Goal: Information Seeking & Learning: Find specific fact

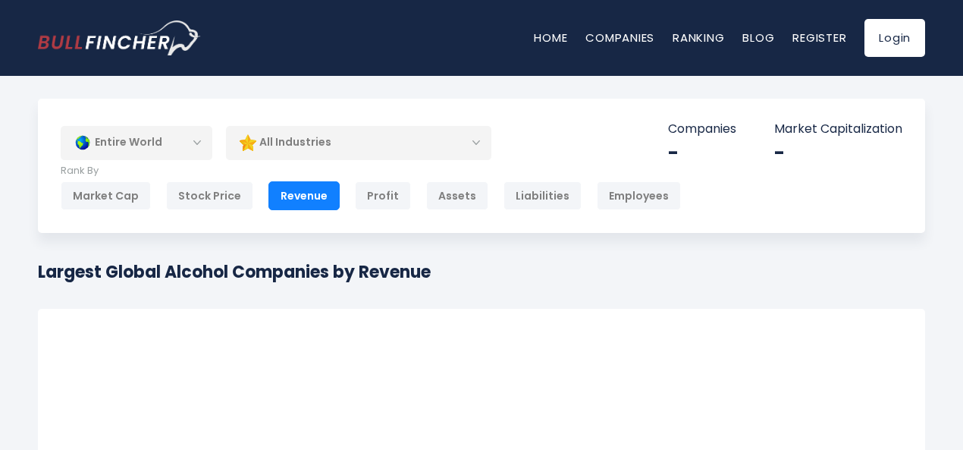
click at [400, 147] on div "All Industries" at bounding box center [358, 142] width 265 height 35
click at [478, 143] on div "All Industries" at bounding box center [358, 142] width 265 height 35
click at [205, 140] on div "Entire World" at bounding box center [137, 142] width 152 height 35
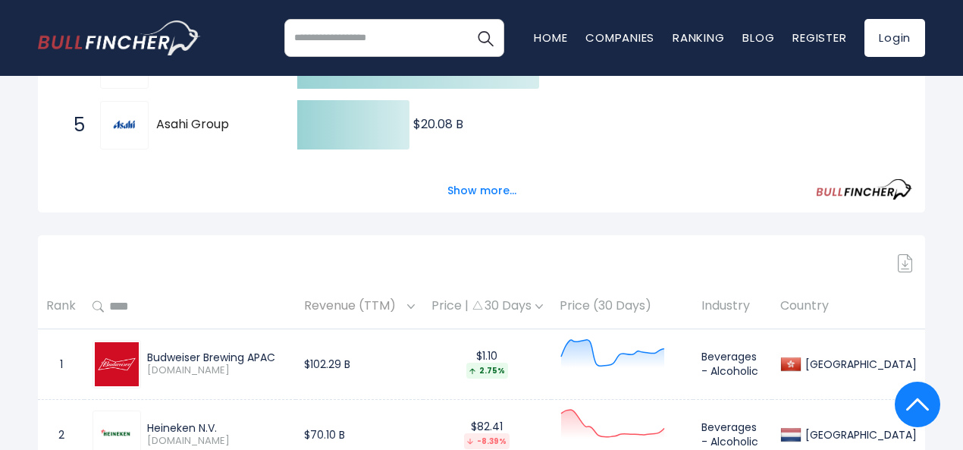
scroll to position [531, 0]
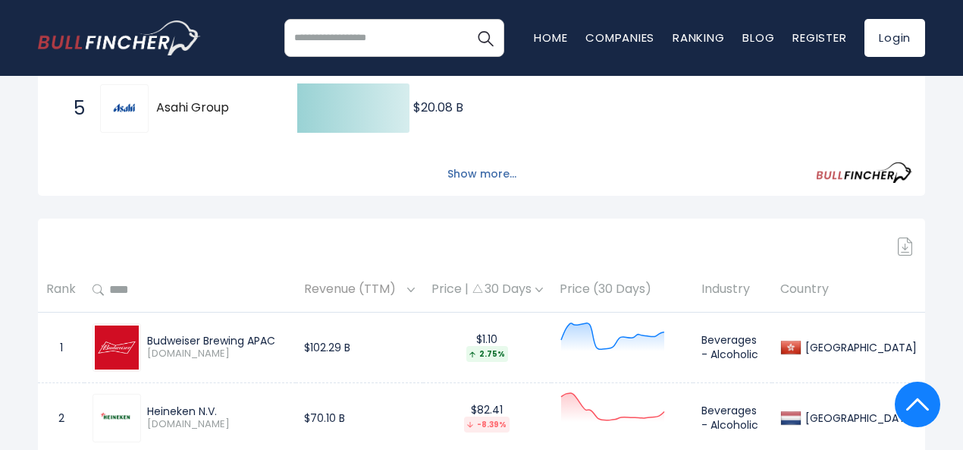
click at [463, 179] on button "Show more..." at bounding box center [481, 174] width 87 height 25
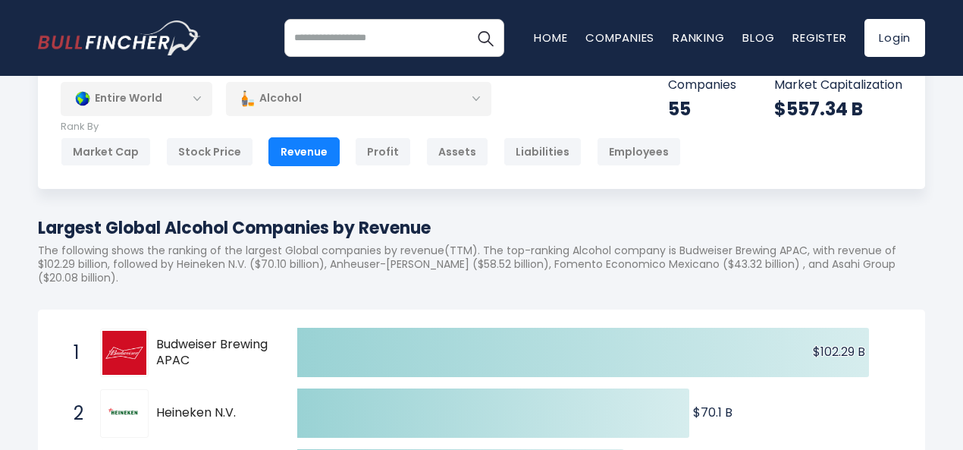
scroll to position [0, 0]
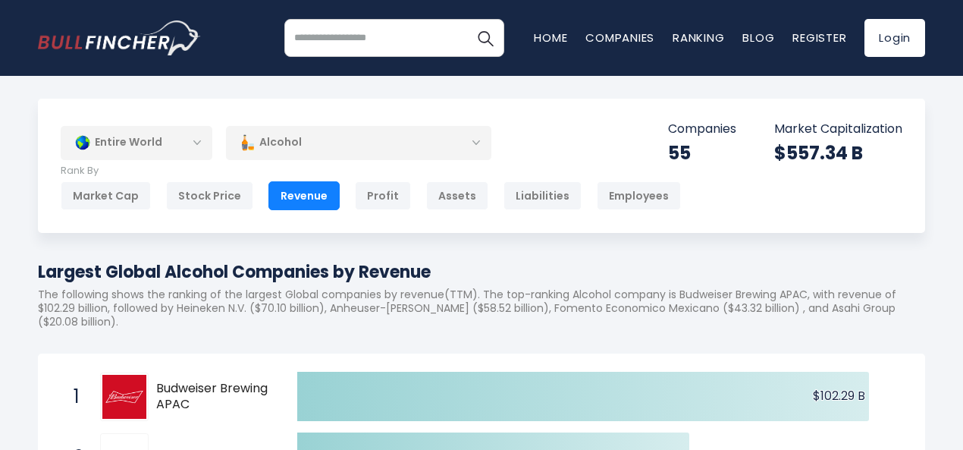
click at [155, 143] on div "Entire World" at bounding box center [137, 142] width 152 height 35
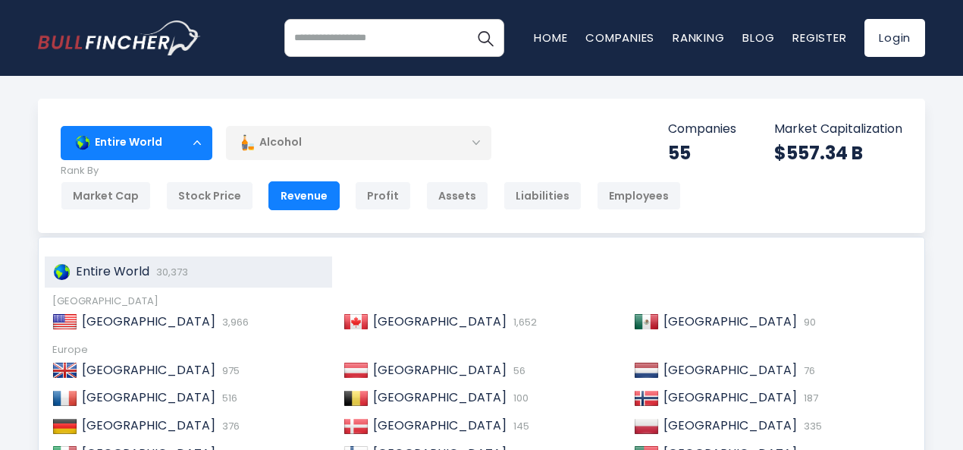
click at [196, 139] on div "Entire World" at bounding box center [137, 142] width 152 height 35
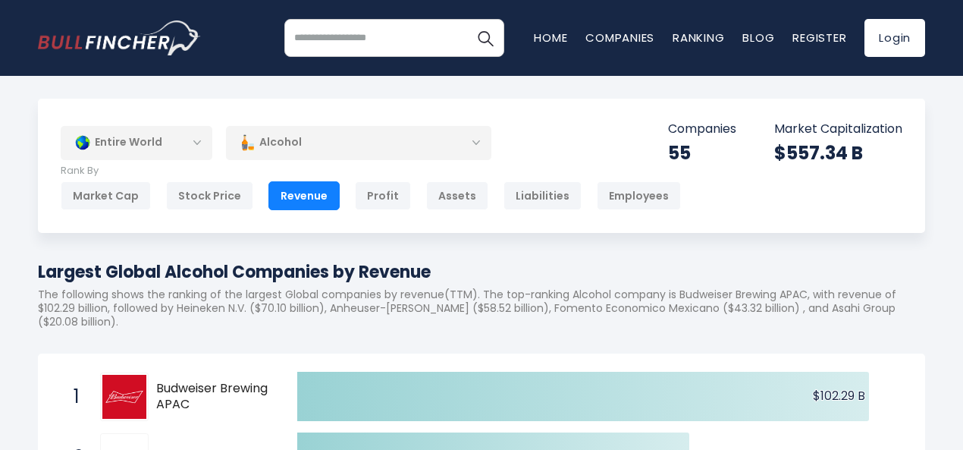
click at [196, 139] on div "Entire World" at bounding box center [137, 142] width 152 height 35
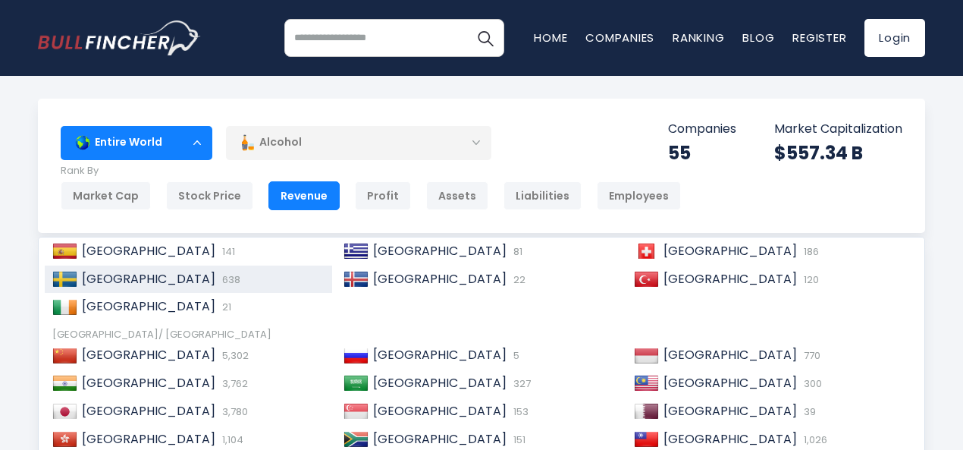
scroll to position [231, 0]
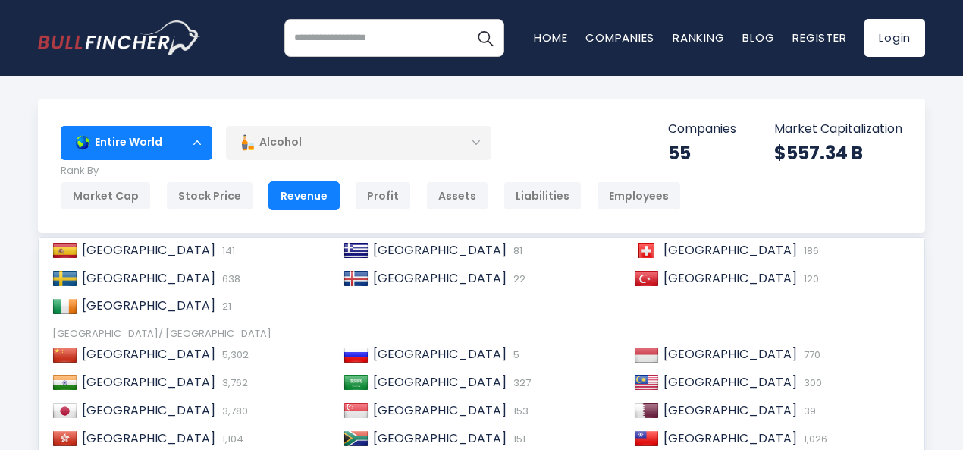
click at [290, 192] on div "Revenue" at bounding box center [303, 195] width 71 height 29
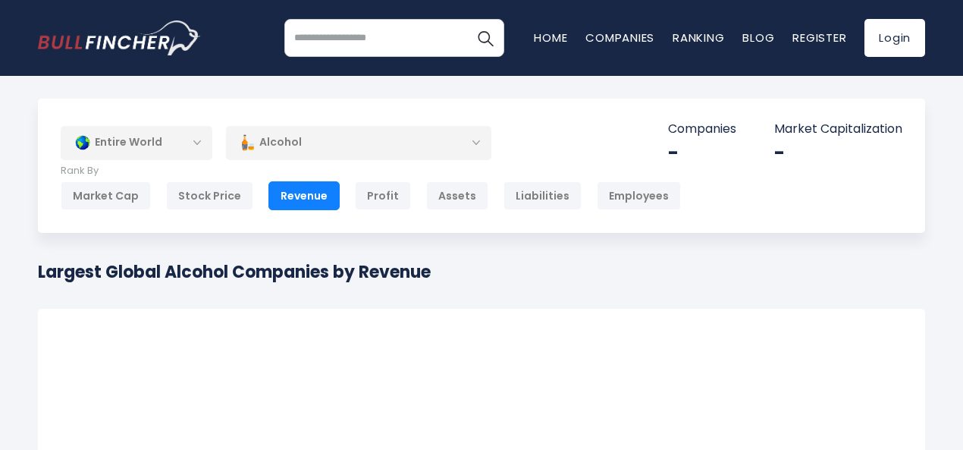
click at [293, 189] on div "Revenue" at bounding box center [303, 195] width 71 height 29
click at [318, 137] on div "Alcohol" at bounding box center [358, 142] width 265 height 35
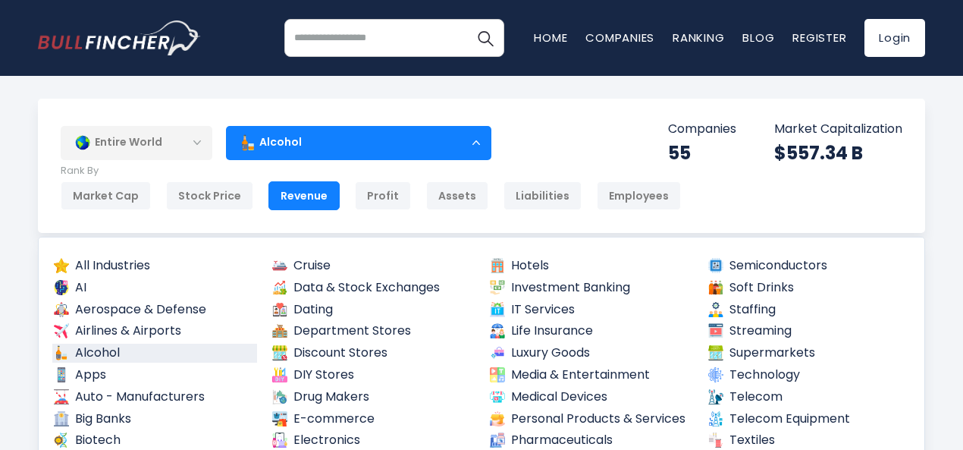
click at [290, 189] on div "Revenue" at bounding box center [303, 195] width 71 height 29
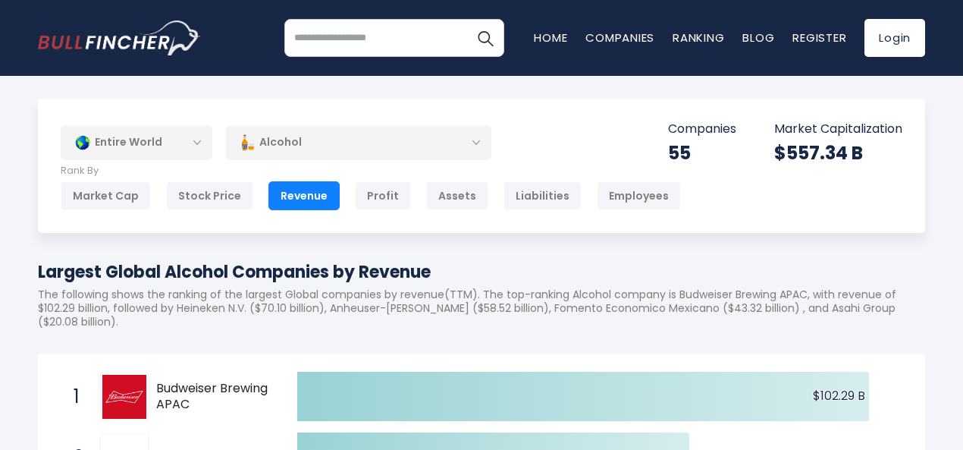
click at [120, 145] on div "Entire World" at bounding box center [137, 142] width 152 height 35
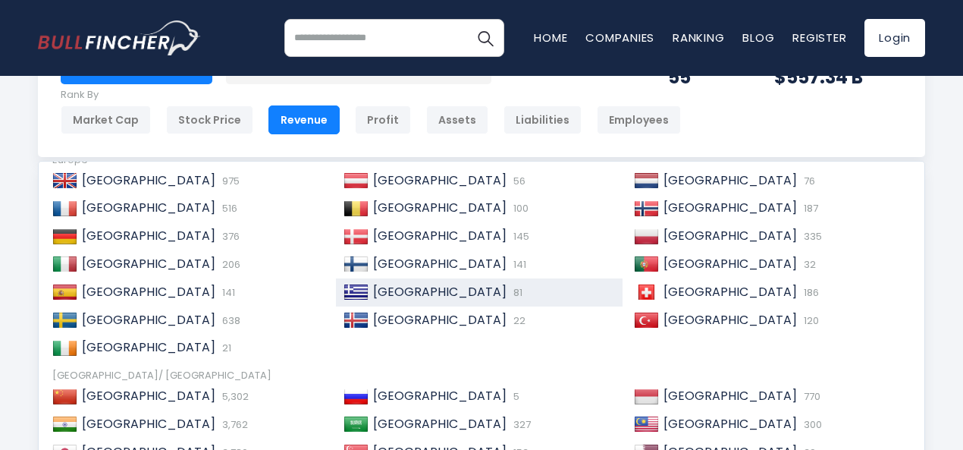
scroll to position [80, 0]
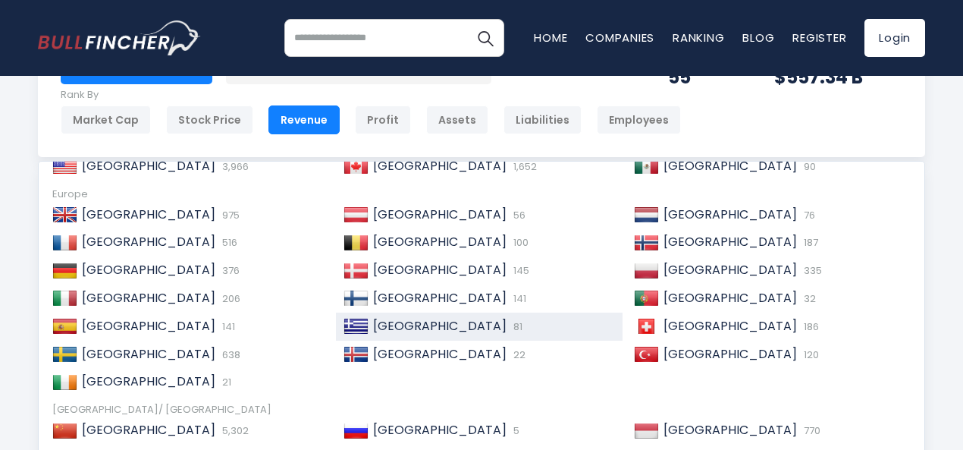
click at [461, 320] on div "Greece 81" at bounding box center [492, 326] width 247 height 16
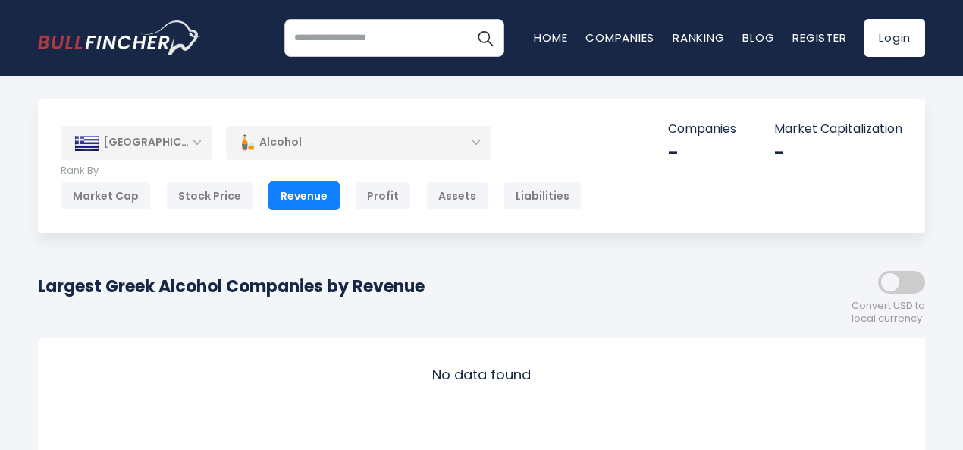
click at [196, 146] on div "[GEOGRAPHIC_DATA]" at bounding box center [137, 142] width 152 height 33
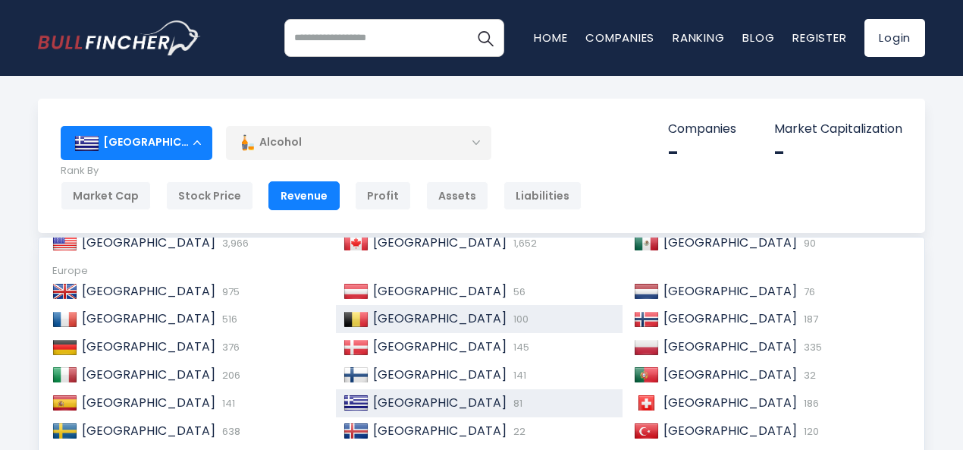
scroll to position [76, 0]
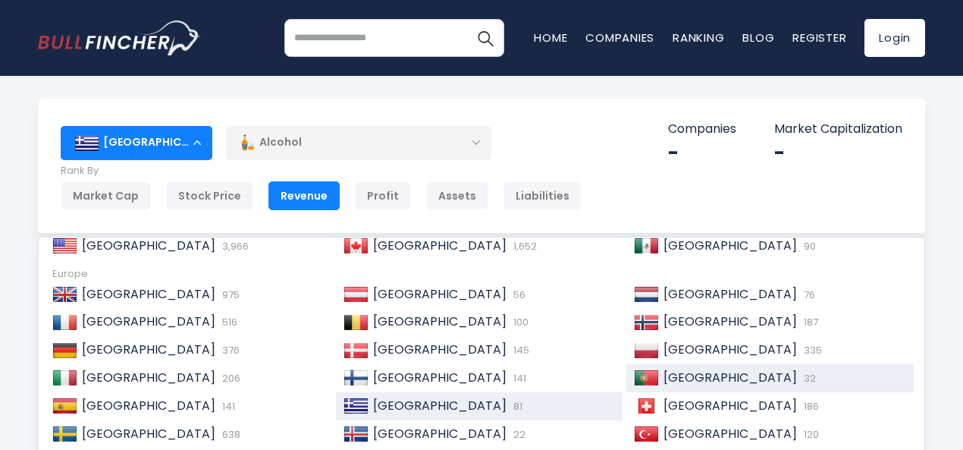
click at [667, 377] on span "[GEOGRAPHIC_DATA]" at bounding box center [729, 377] width 133 height 17
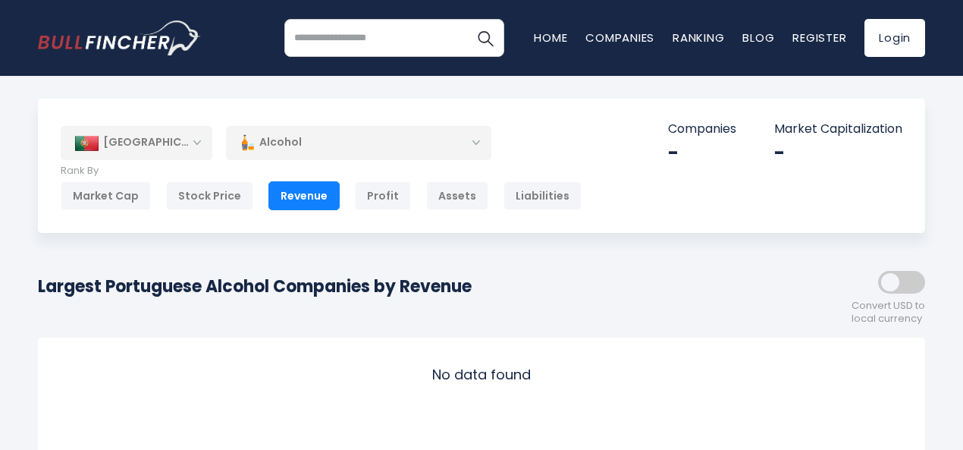
click at [189, 143] on div "[GEOGRAPHIC_DATA]" at bounding box center [137, 142] width 152 height 33
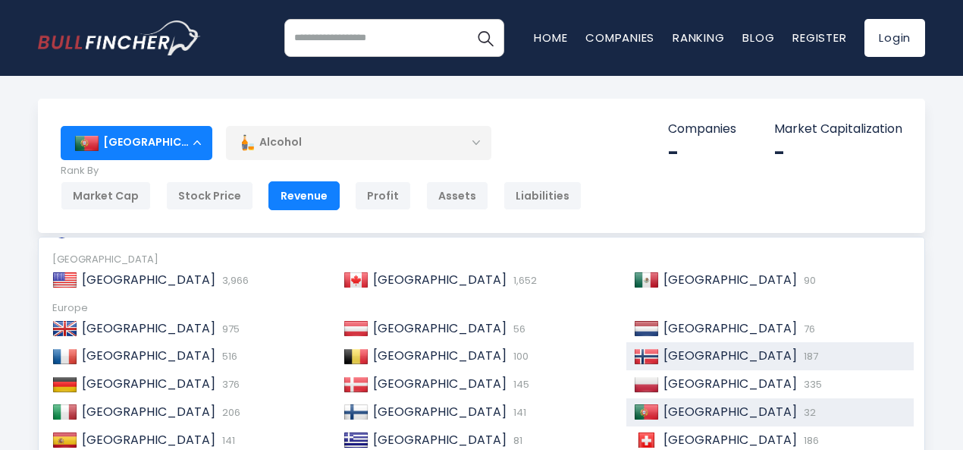
scroll to position [76, 0]
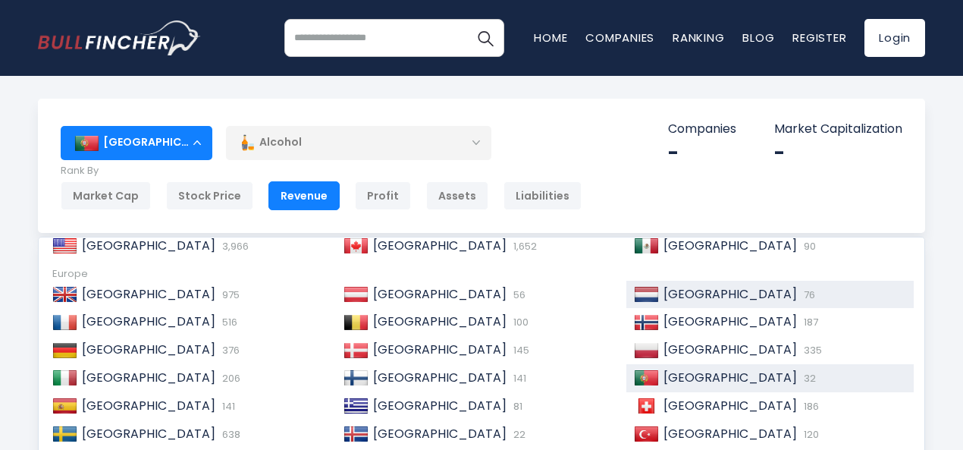
click at [634, 290] on img at bounding box center [646, 294] width 25 height 15
